Goal: Task Accomplishment & Management: Use online tool/utility

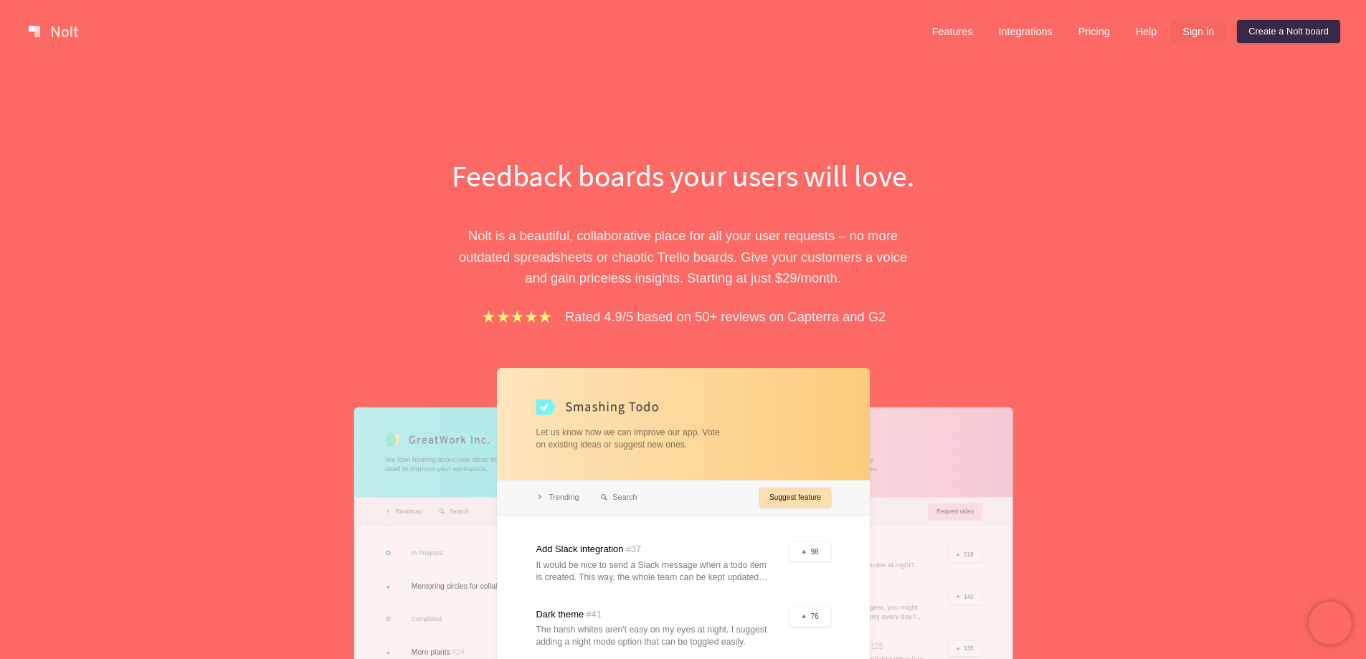
click at [1192, 32] on link "Sign in" at bounding box center [1198, 31] width 55 height 23
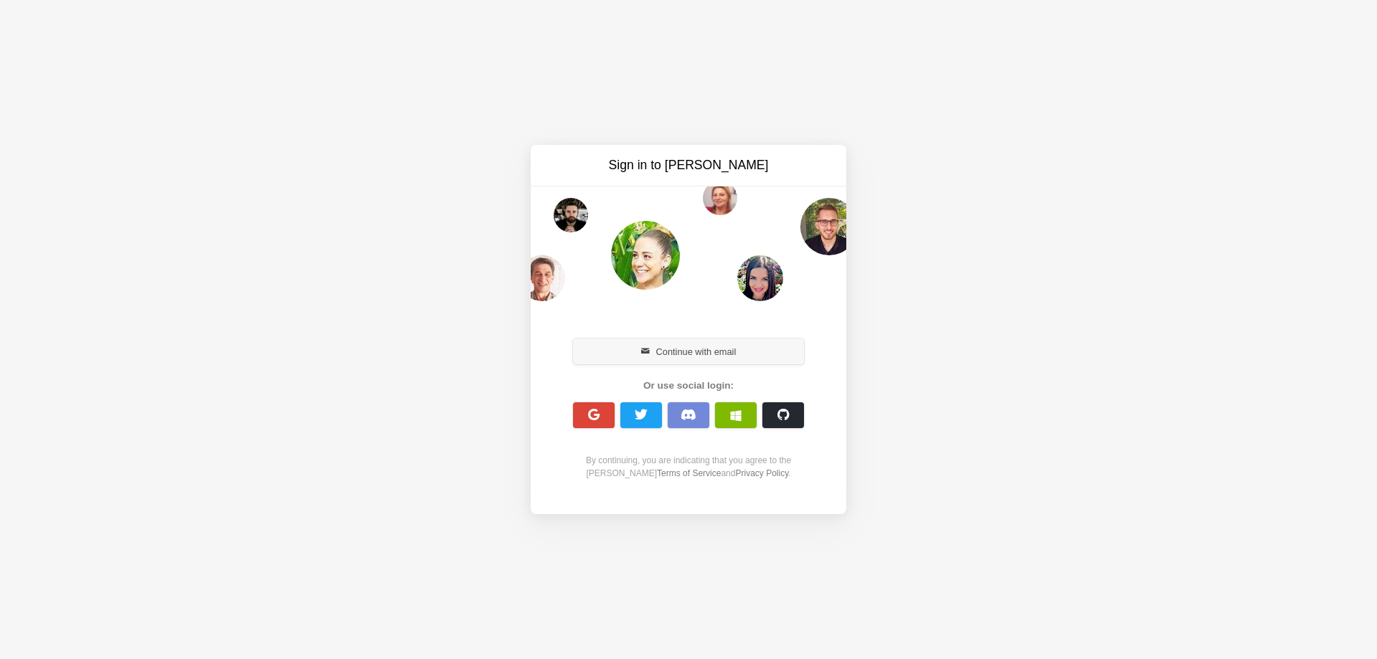
drag, startPoint x: 658, startPoint y: 347, endPoint x: 645, endPoint y: 367, distance: 24.3
click at [657, 348] on button "Continue with email" at bounding box center [688, 351] width 231 height 26
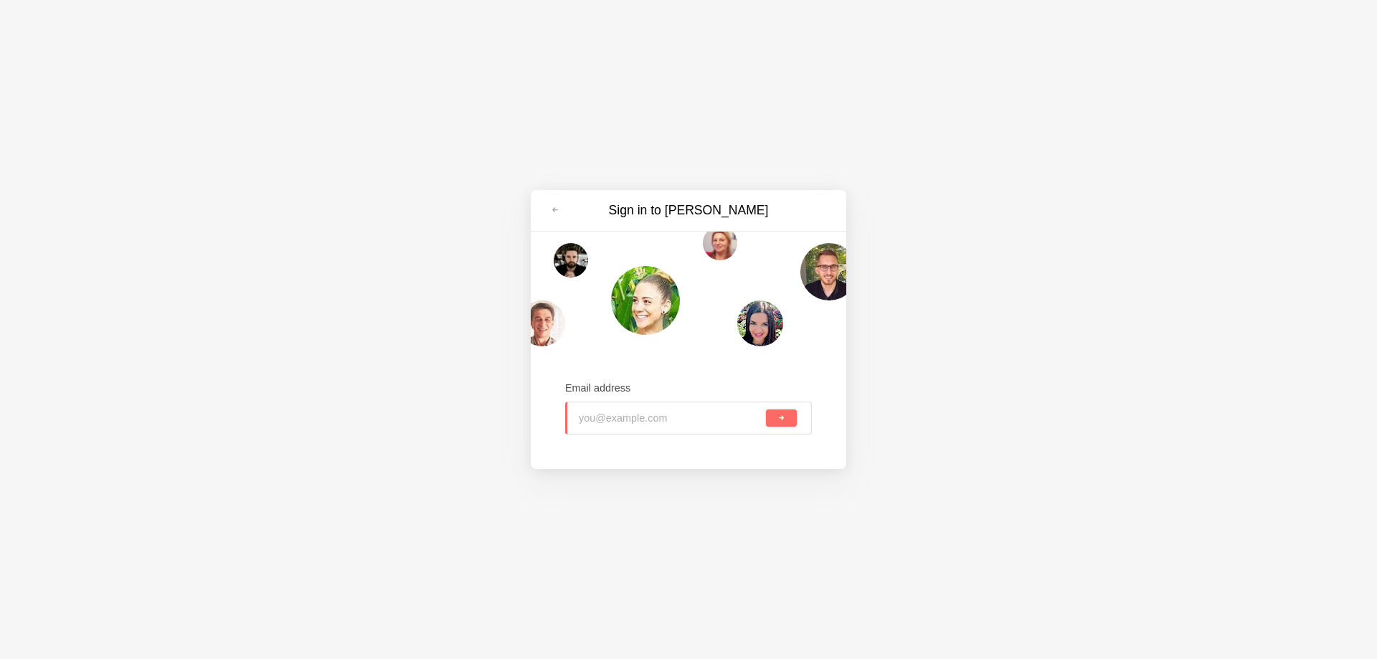
paste input "harborhealth@tiffincrane.com"
type input "harborhealth@tiffincrane.com"
click at [788, 422] on button "submit" at bounding box center [781, 417] width 31 height 17
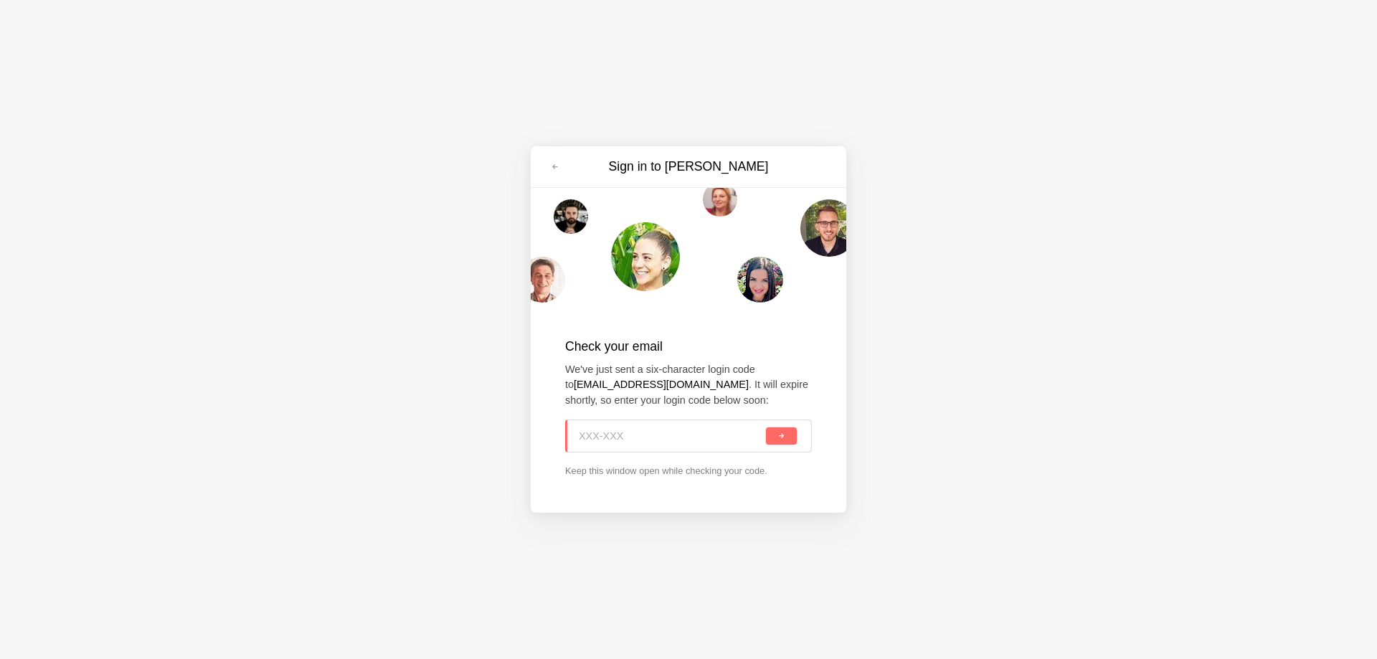
paste input "ZB2-BV9"
click at [784, 439] on span "submit" at bounding box center [781, 436] width 8 height 8
type input "ZB2-BV9"
click at [655, 346] on h2 "Check your email" at bounding box center [688, 346] width 247 height 19
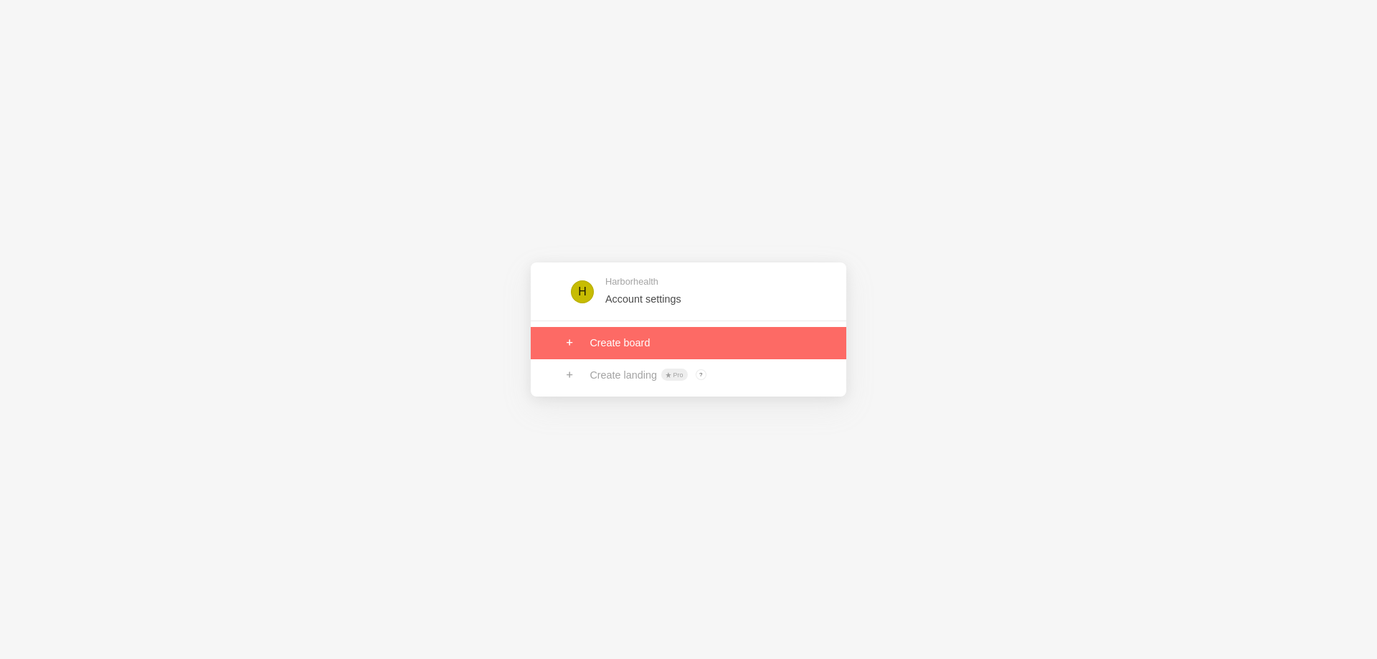
drag, startPoint x: 643, startPoint y: 340, endPoint x: 516, endPoint y: 410, distance: 145.7
click at [642, 340] on link at bounding box center [689, 343] width 316 height 32
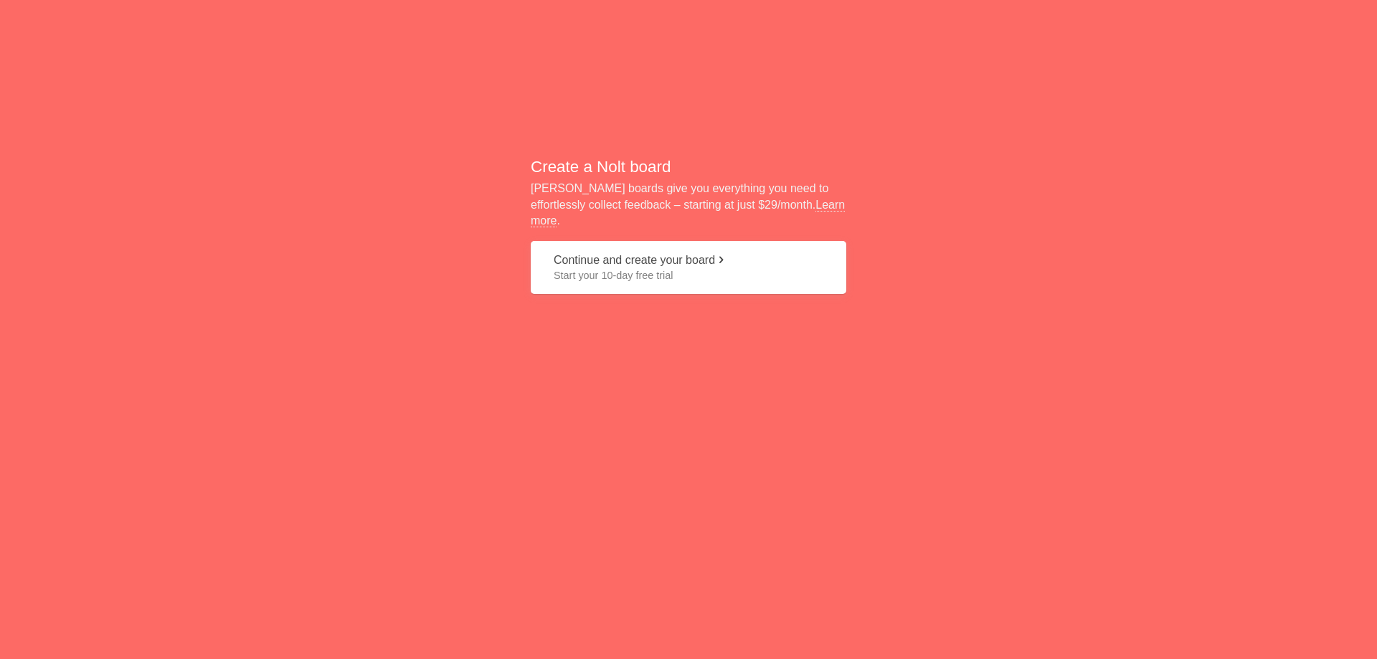
click at [680, 258] on button "Continue and create your board Start your 10-day free trial" at bounding box center [689, 268] width 316 height 54
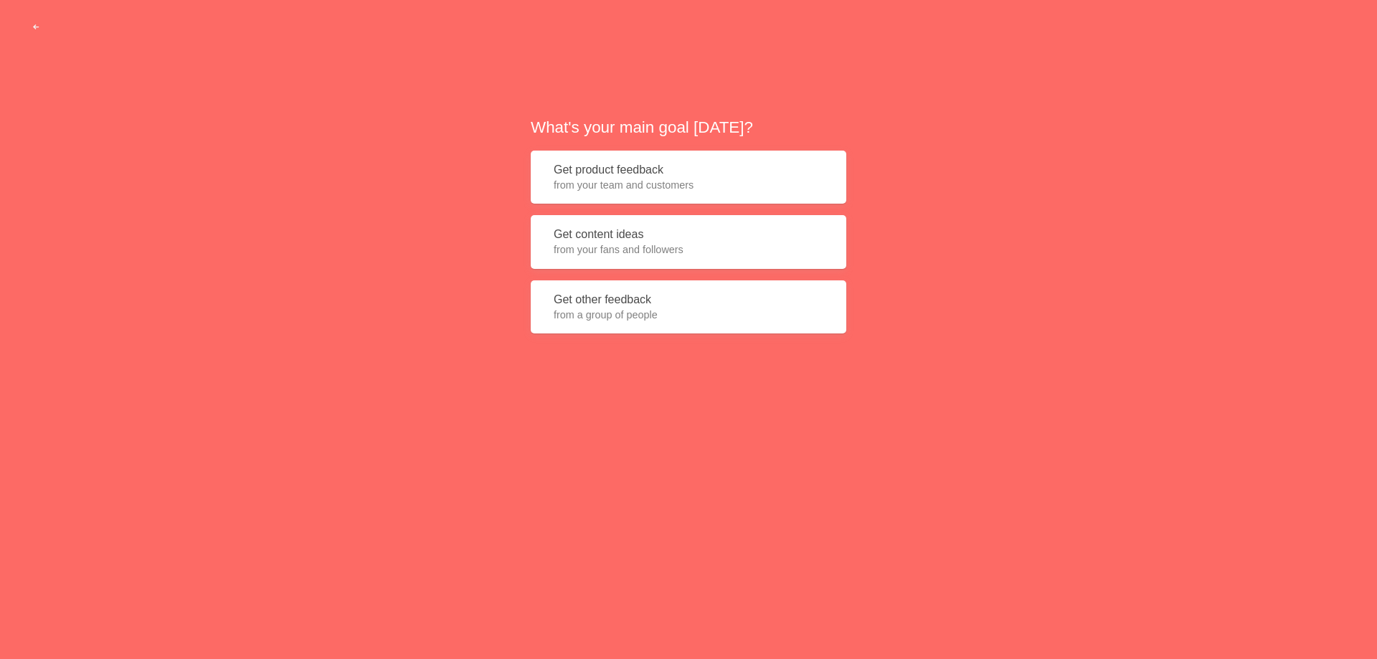
click at [637, 250] on span "from your fans and followers" at bounding box center [689, 249] width 270 height 14
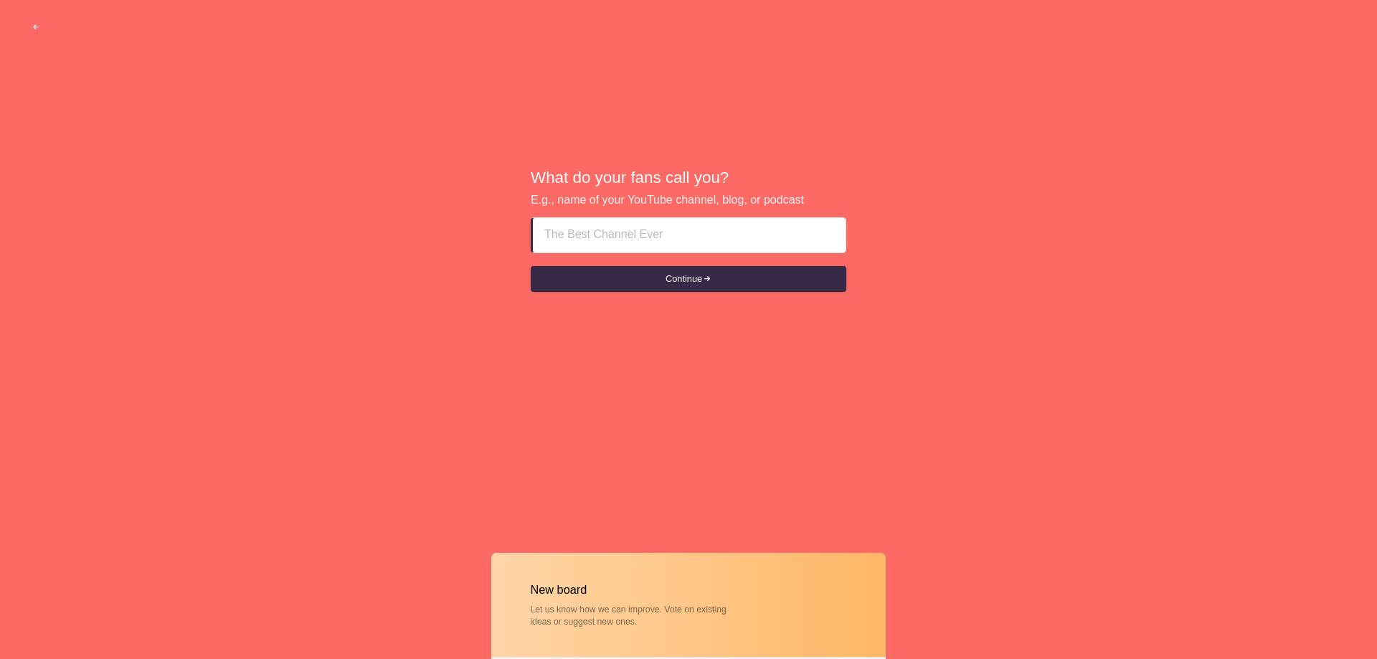
click at [655, 234] on input at bounding box center [689, 235] width 290 height 34
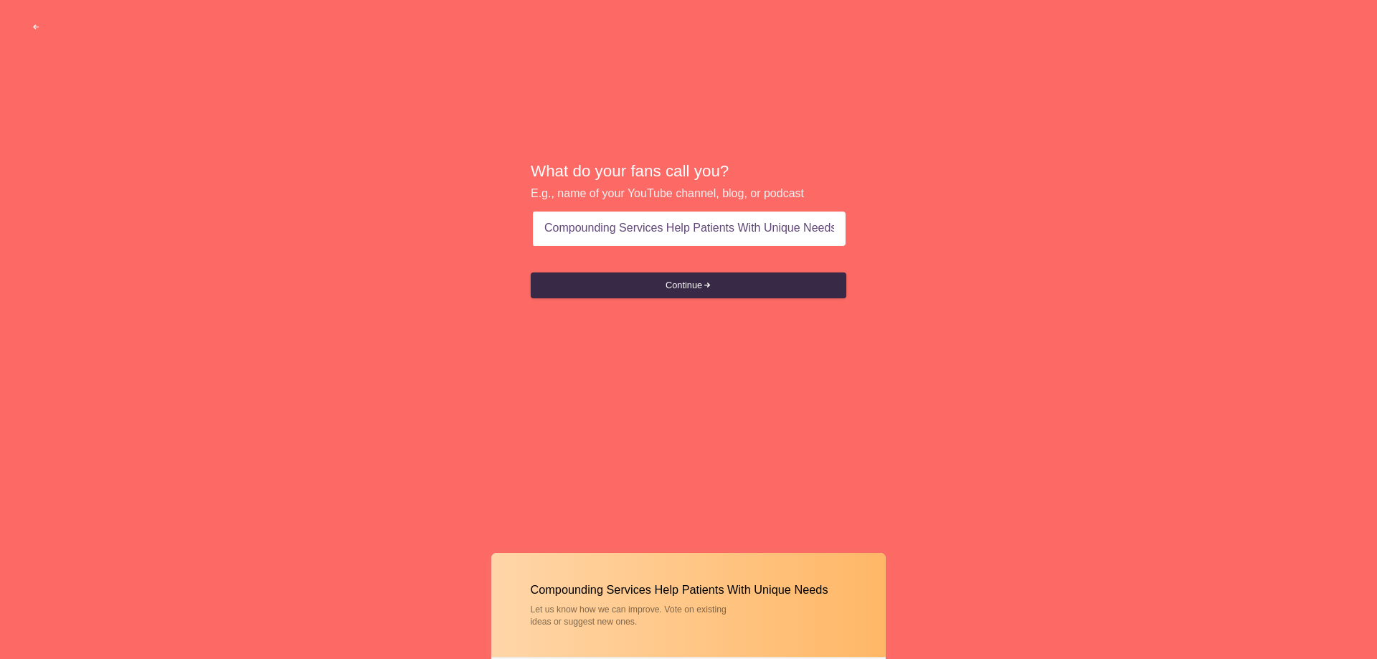
click at [687, 285] on button "Continue" at bounding box center [689, 286] width 316 height 26
drag, startPoint x: 726, startPoint y: 280, endPoint x: 656, endPoint y: 308, distance: 75.0
click at [725, 280] on button "Continue" at bounding box center [689, 286] width 316 height 26
drag, startPoint x: 798, startPoint y: 227, endPoint x: 840, endPoint y: 234, distance: 42.9
click at [840, 234] on div "Compounding Services Help Patients With Unique Needs" at bounding box center [689, 229] width 316 height 36
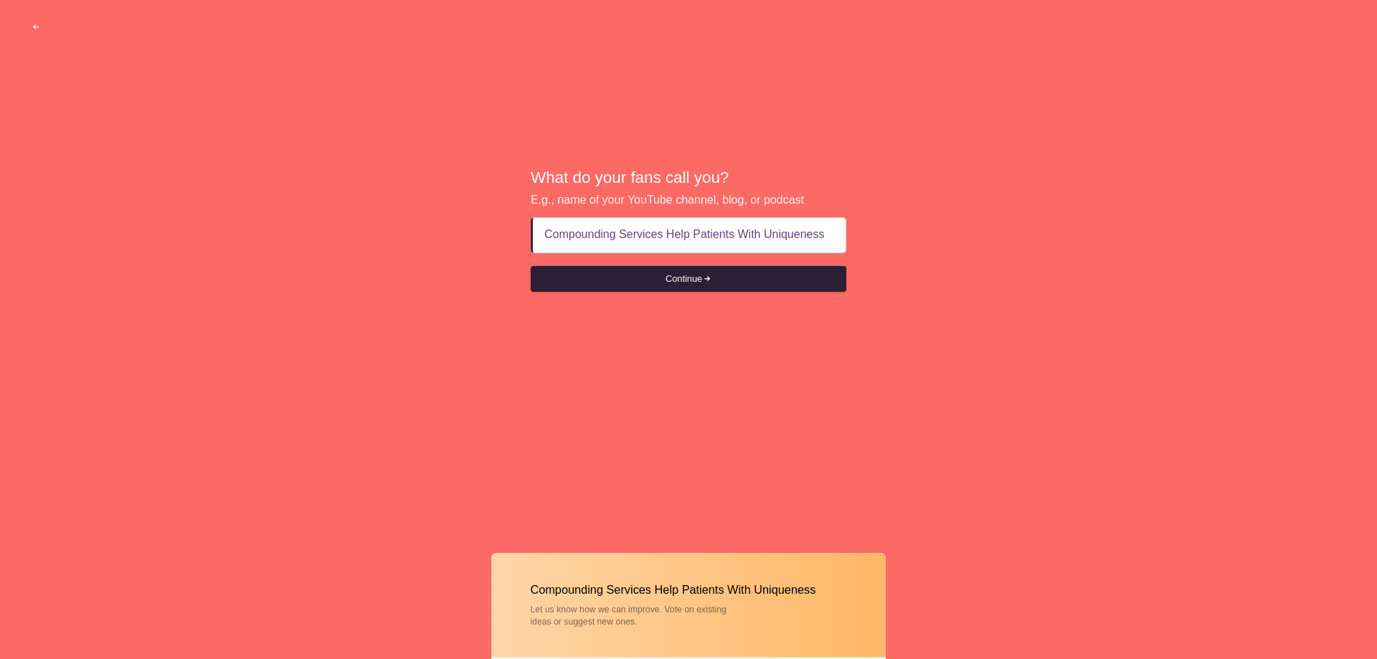
click at [695, 279] on button "Continue" at bounding box center [689, 279] width 316 height 26
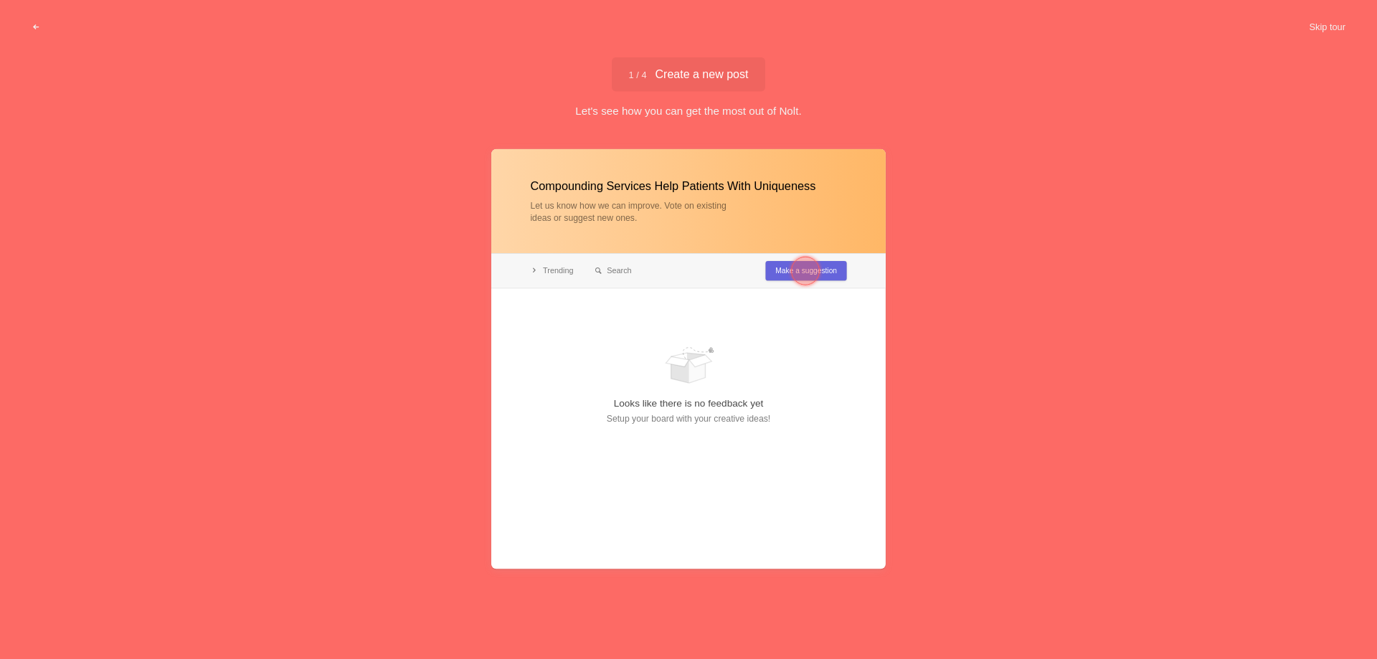
type input "Compounding Services Help Patients With Uniqueness"
click at [802, 270] on div at bounding box center [805, 271] width 29 height 29
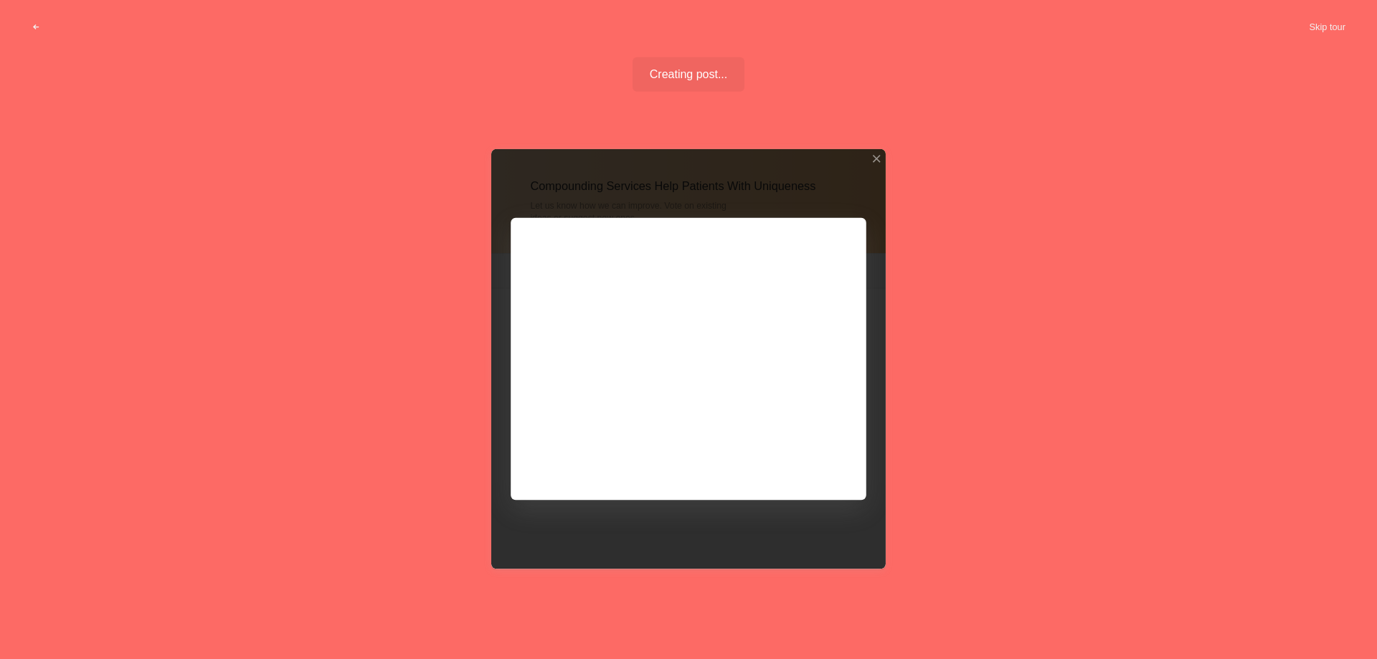
click at [1325, 25] on button "Skip tour" at bounding box center [1327, 27] width 71 height 26
